Goal: Transaction & Acquisition: Purchase product/service

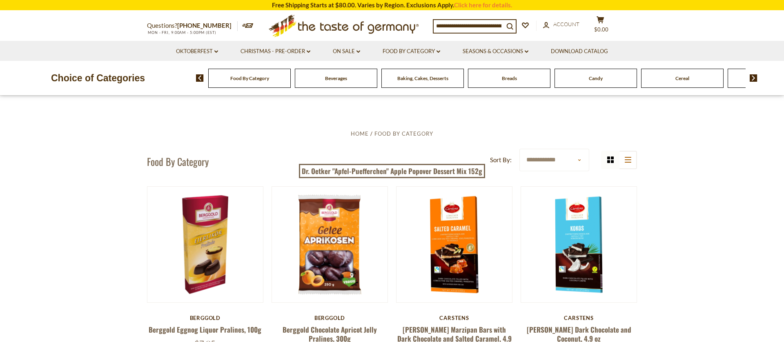
click at [244, 82] on div "Food By Category" at bounding box center [249, 78] width 82 height 19
click at [250, 80] on span "Food By Category" at bounding box center [249, 78] width 39 height 6
click at [425, 51] on link "Food By Category dropdown_arrow" at bounding box center [412, 51] width 58 height 9
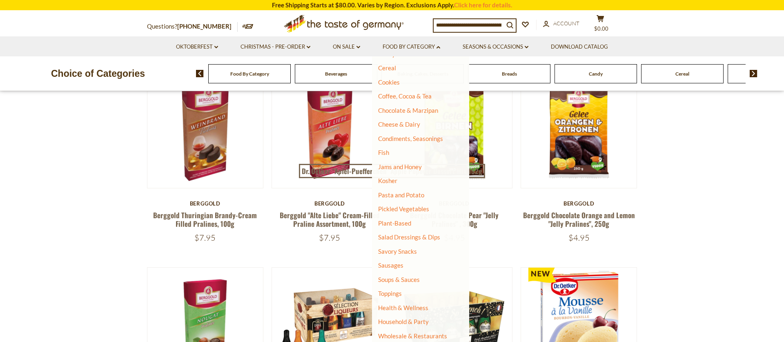
scroll to position [319, 0]
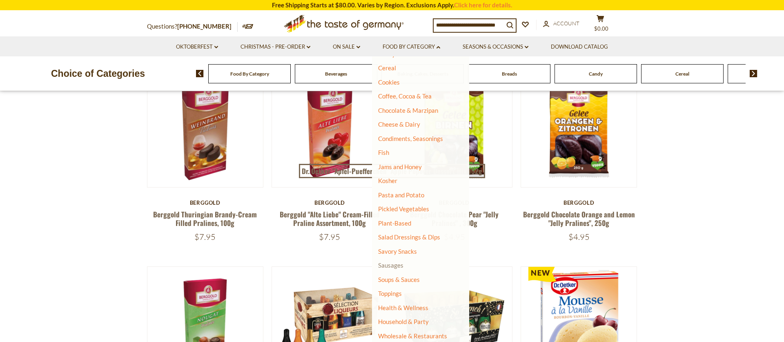
click at [392, 265] on link "Sausages" at bounding box center [390, 264] width 25 height 7
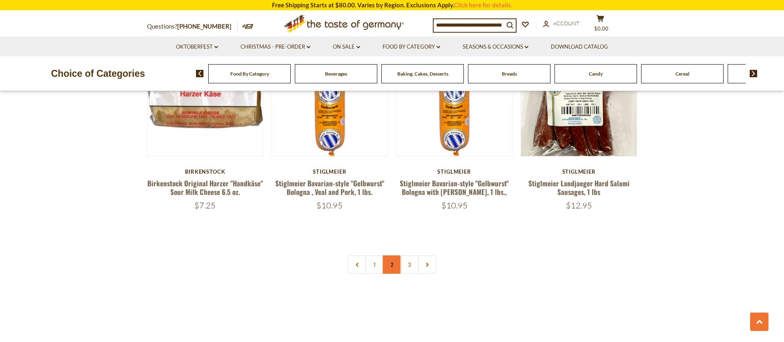
scroll to position [1966, 0]
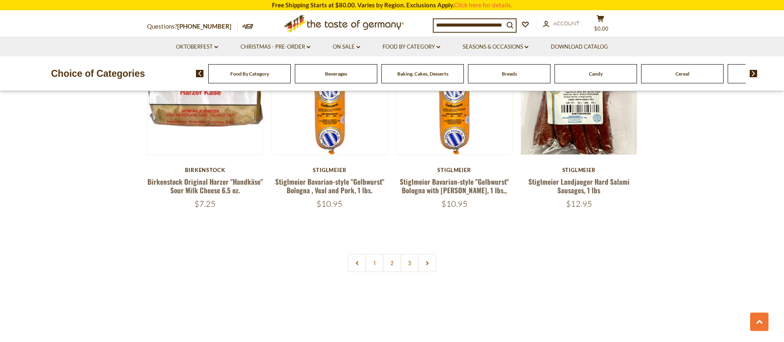
click at [390, 254] on link "2" at bounding box center [392, 263] width 18 height 18
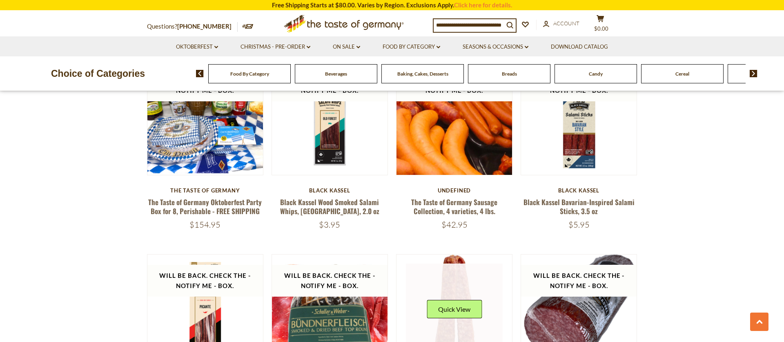
scroll to position [1319, 0]
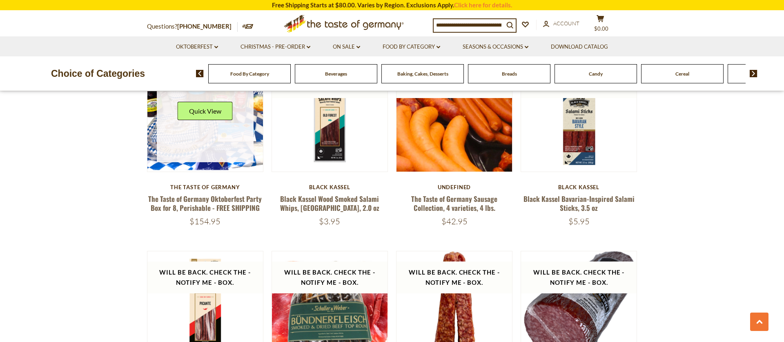
click at [188, 130] on link at bounding box center [205, 113] width 97 height 97
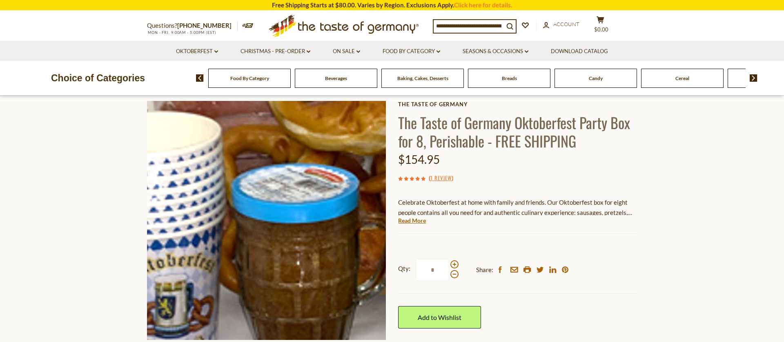
scroll to position [40, 0]
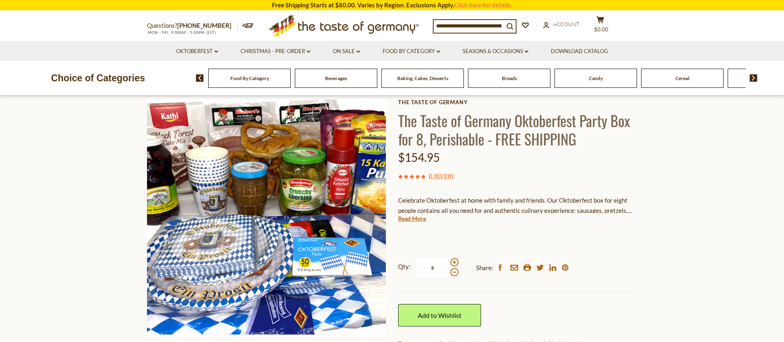
click at [418, 218] on link "Read More" at bounding box center [412, 218] width 28 height 8
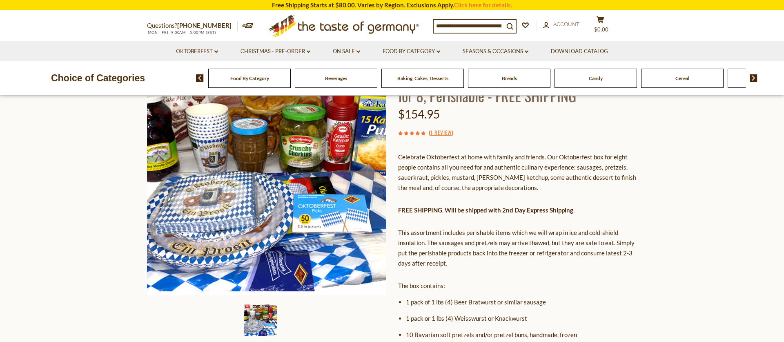
scroll to position [0, 0]
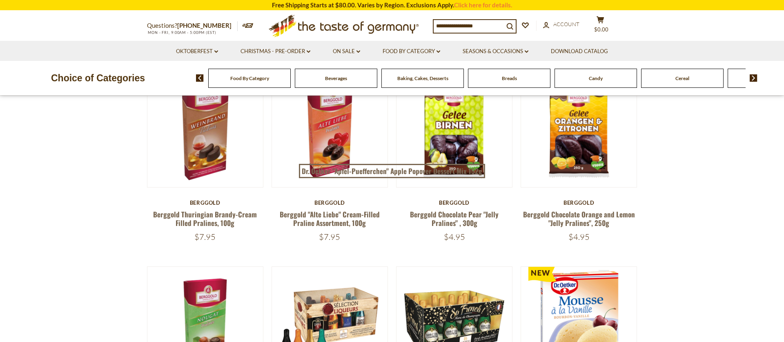
scroll to position [2118, 0]
